Goal: Entertainment & Leisure: Consume media (video, audio)

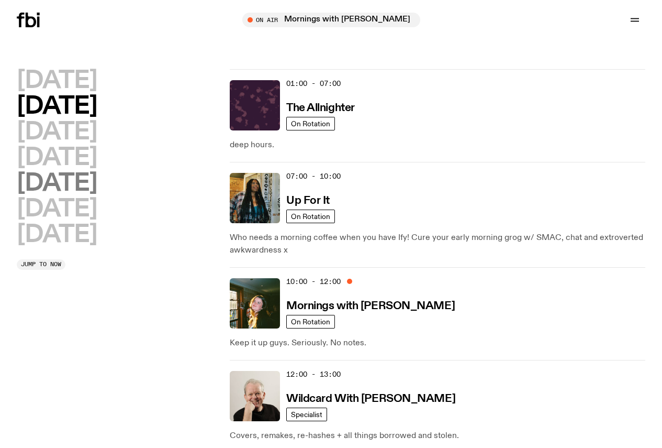
click at [66, 195] on h2 "[DATE]" at bounding box center [57, 184] width 80 height 24
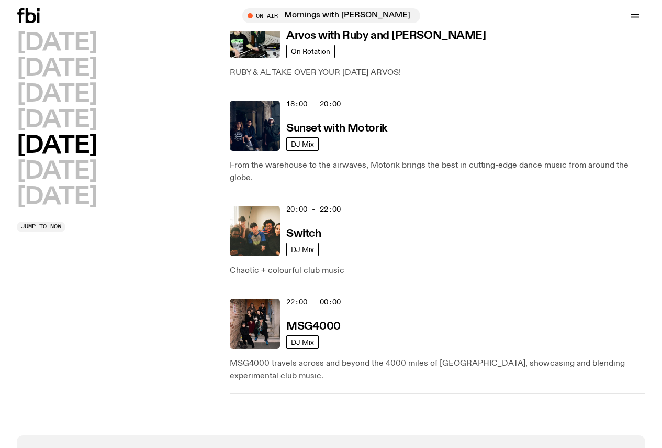
scroll to position [500, 0]
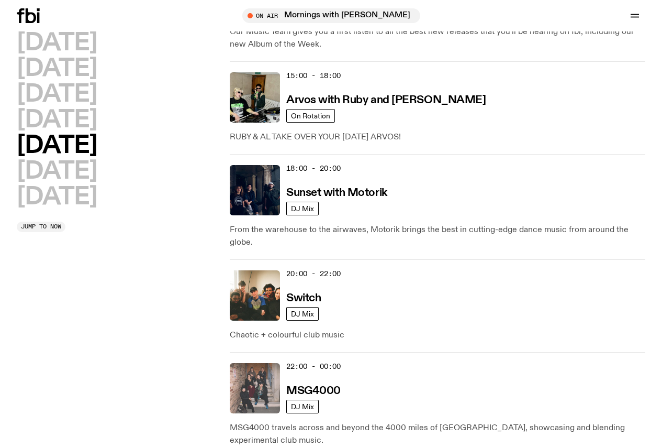
click at [257, 363] on img at bounding box center [255, 388] width 50 height 50
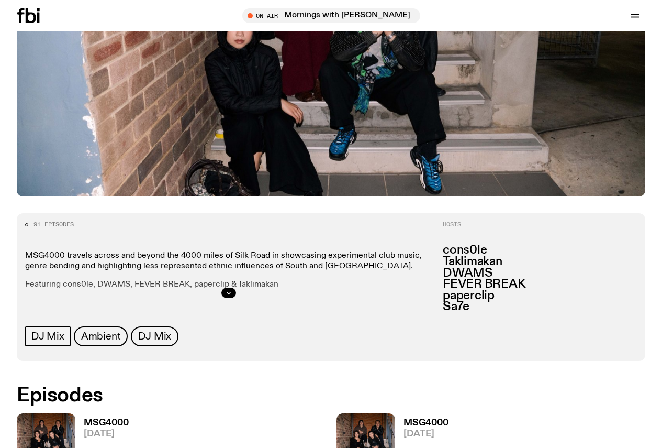
scroll to position [308, 0]
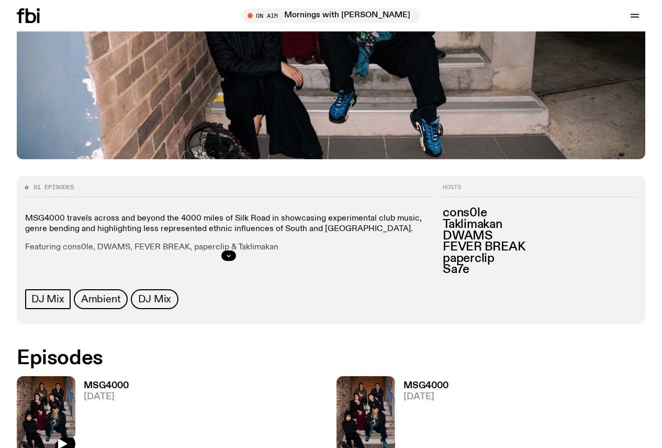
click at [62, 376] on img at bounding box center [46, 415] width 59 height 78
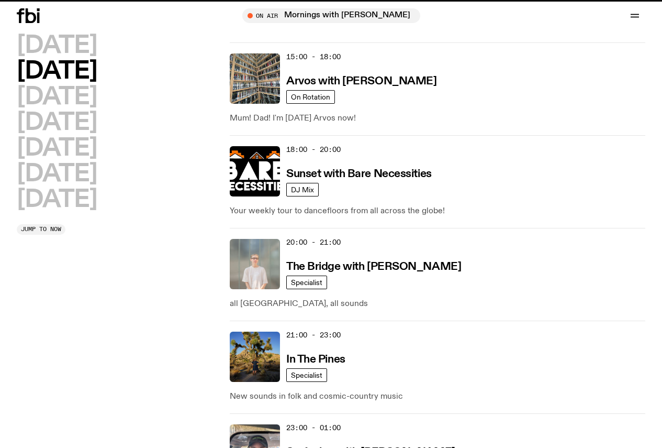
scroll to position [492, 0]
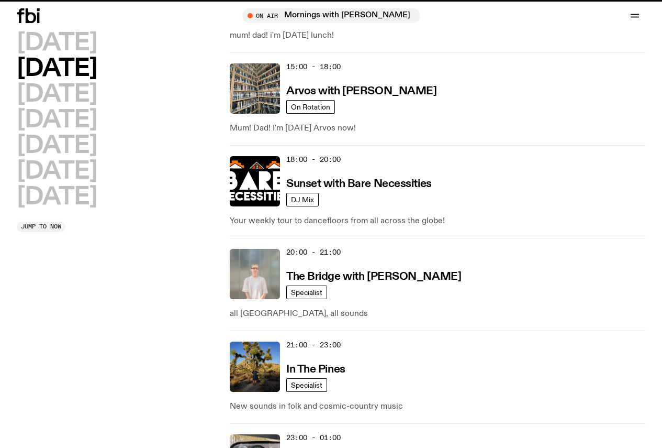
scroll to position [484, 0]
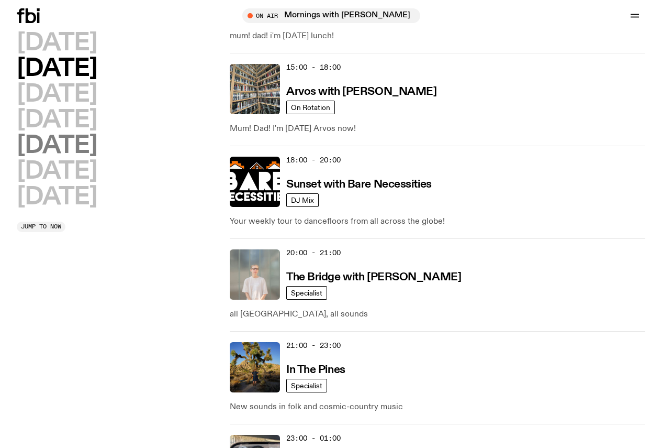
click at [65, 158] on h2 "[DATE]" at bounding box center [57, 146] width 80 height 24
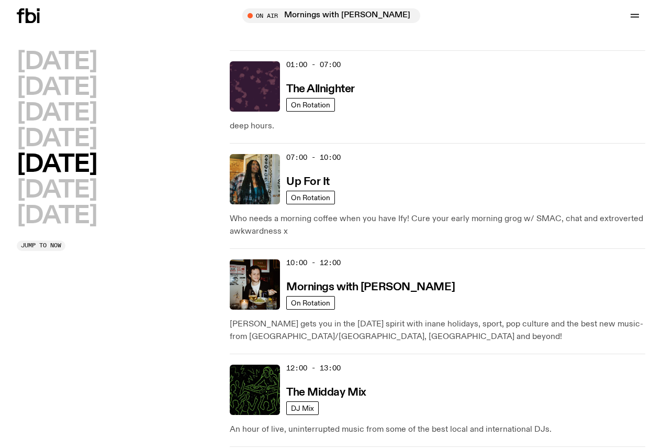
scroll to position [0, 0]
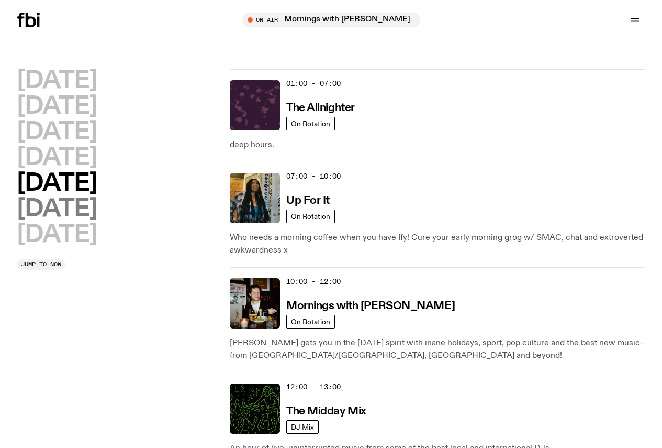
click at [97, 221] on h2 "[DATE]" at bounding box center [57, 209] width 80 height 24
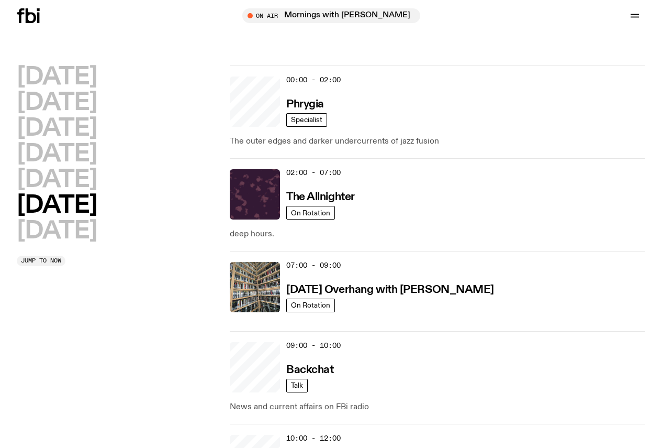
scroll to position [29, 0]
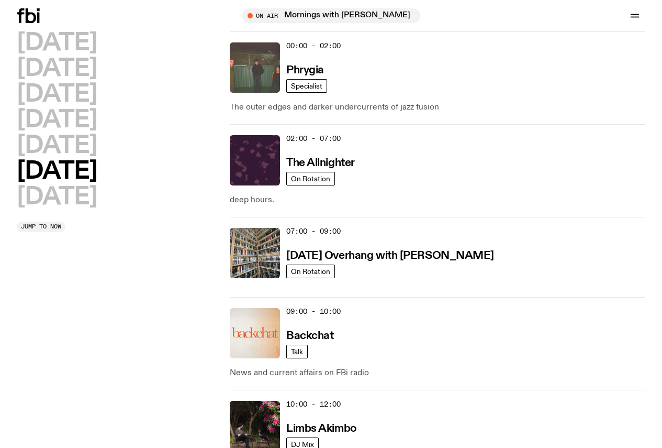
click at [267, 76] on img at bounding box center [255, 67] width 50 height 50
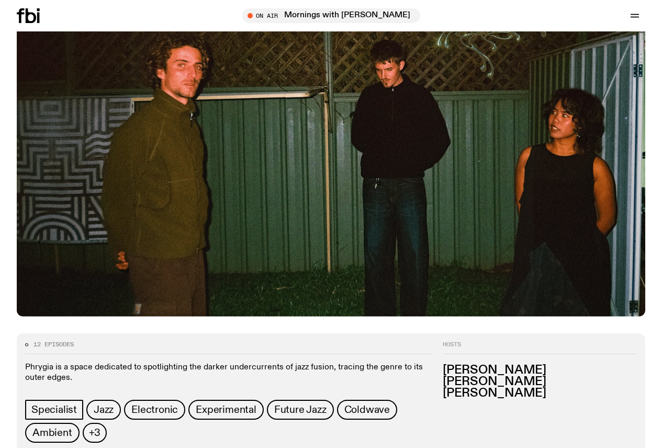
scroll to position [308, 0]
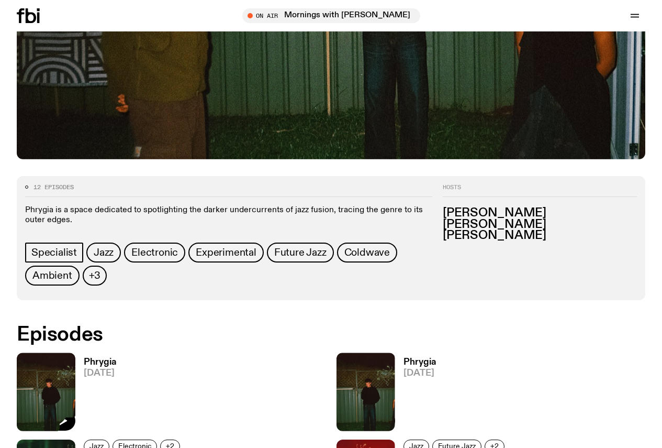
click at [49, 352] on img at bounding box center [46, 391] width 59 height 78
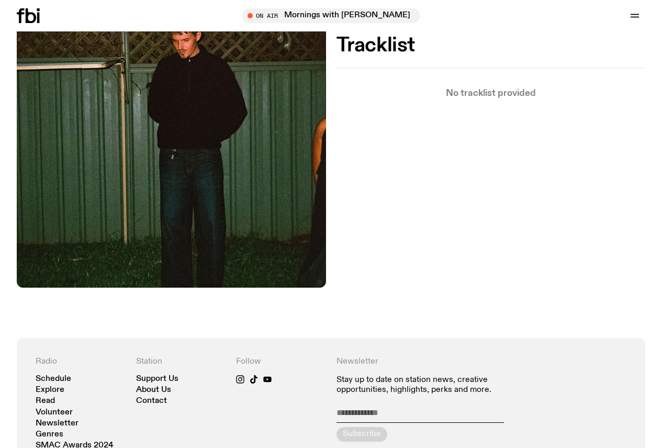
scroll to position [308, 0]
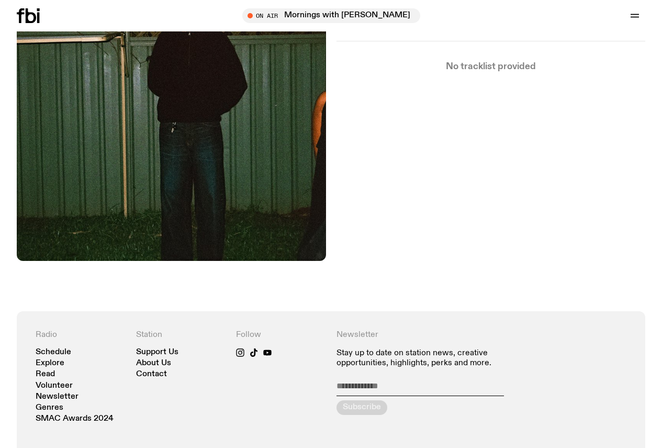
drag, startPoint x: 0, startPoint y: 160, endPoint x: 2, endPoint y: 141, distance: 18.4
click at [0, 160] on div "Aired on [DATE] 7:30pm Specialist Phrygia is a space dedicated to spotlighting …" at bounding box center [331, 80] width 662 height 462
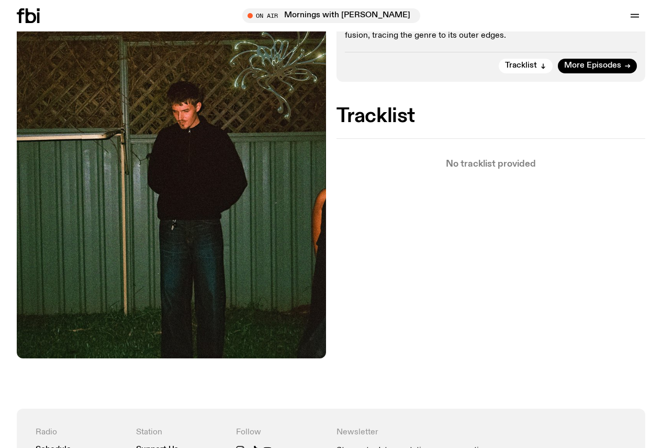
scroll to position [99, 0]
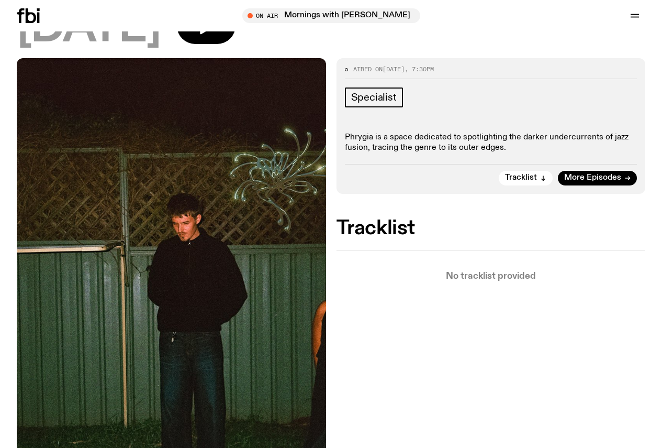
click at [0, 0] on icon "button" at bounding box center [0, 0] width 0 height 0
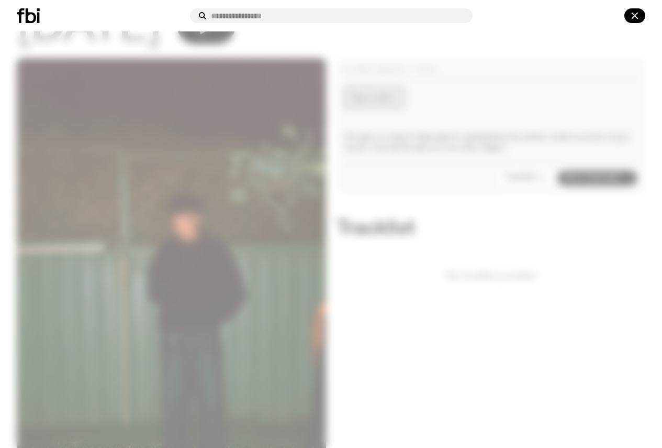
click at [278, 13] on input "text" at bounding box center [337, 16] width 253 height 9
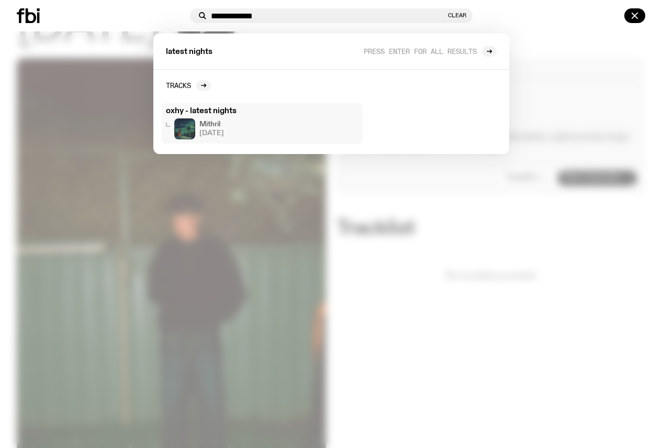
type input "**********"
click at [213, 133] on span "[DATE]" at bounding box center [211, 133] width 25 height 7
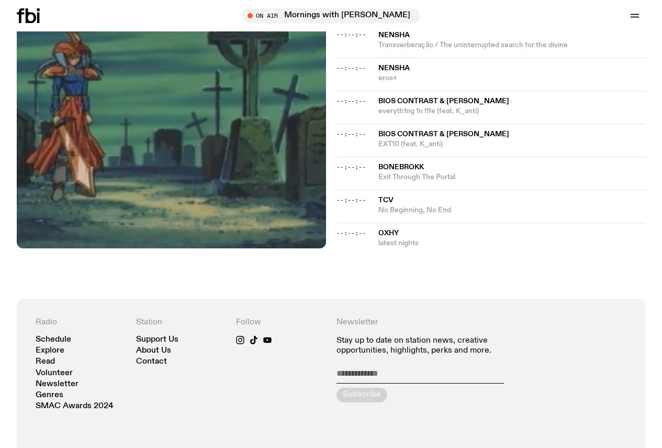
scroll to position [780, 0]
